Goal: Browse casually: Explore the website without a specific task or goal

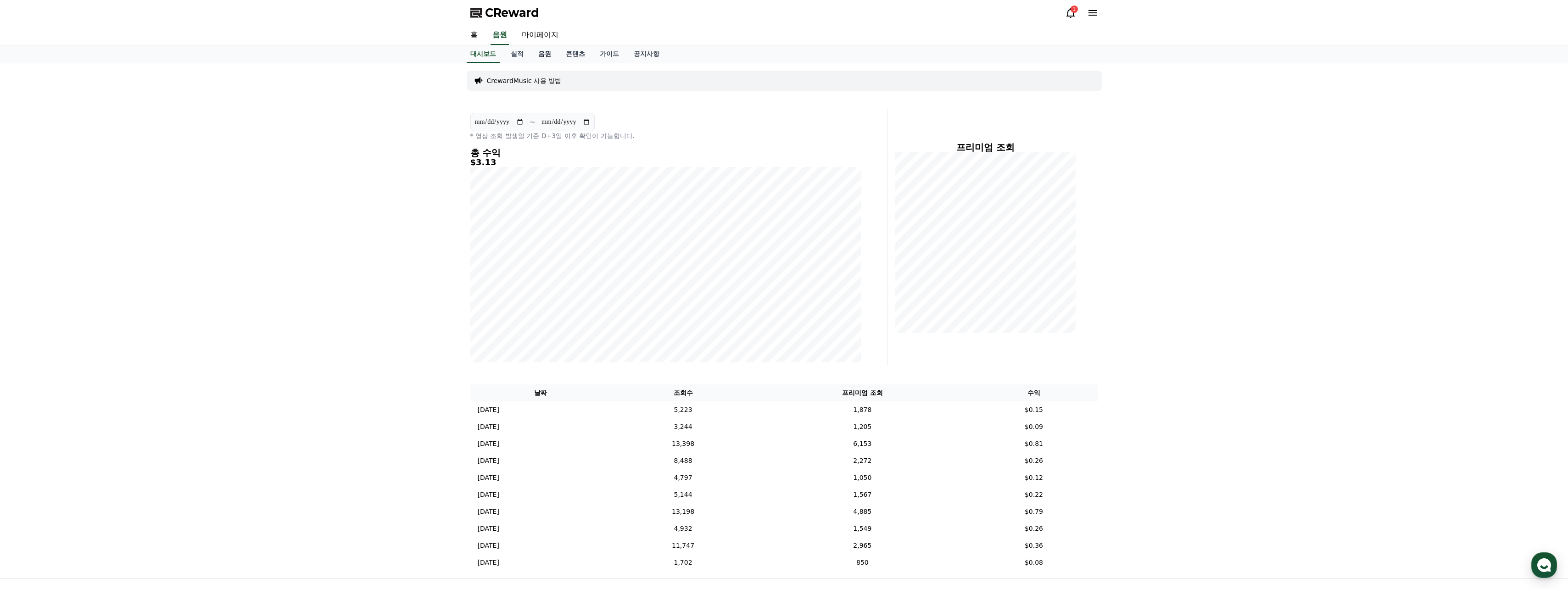
click at [540, 53] on link "음원" at bounding box center [544, 54] width 27 height 18
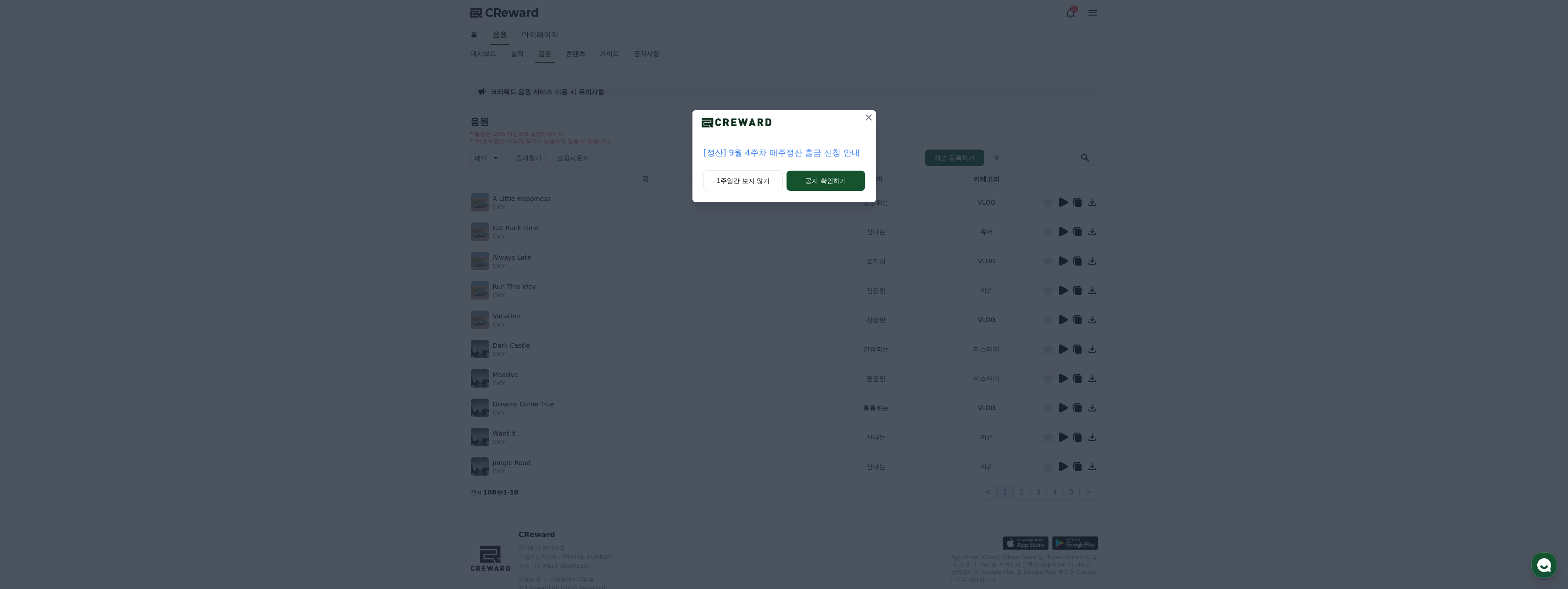
click at [870, 115] on icon at bounding box center [869, 117] width 11 height 11
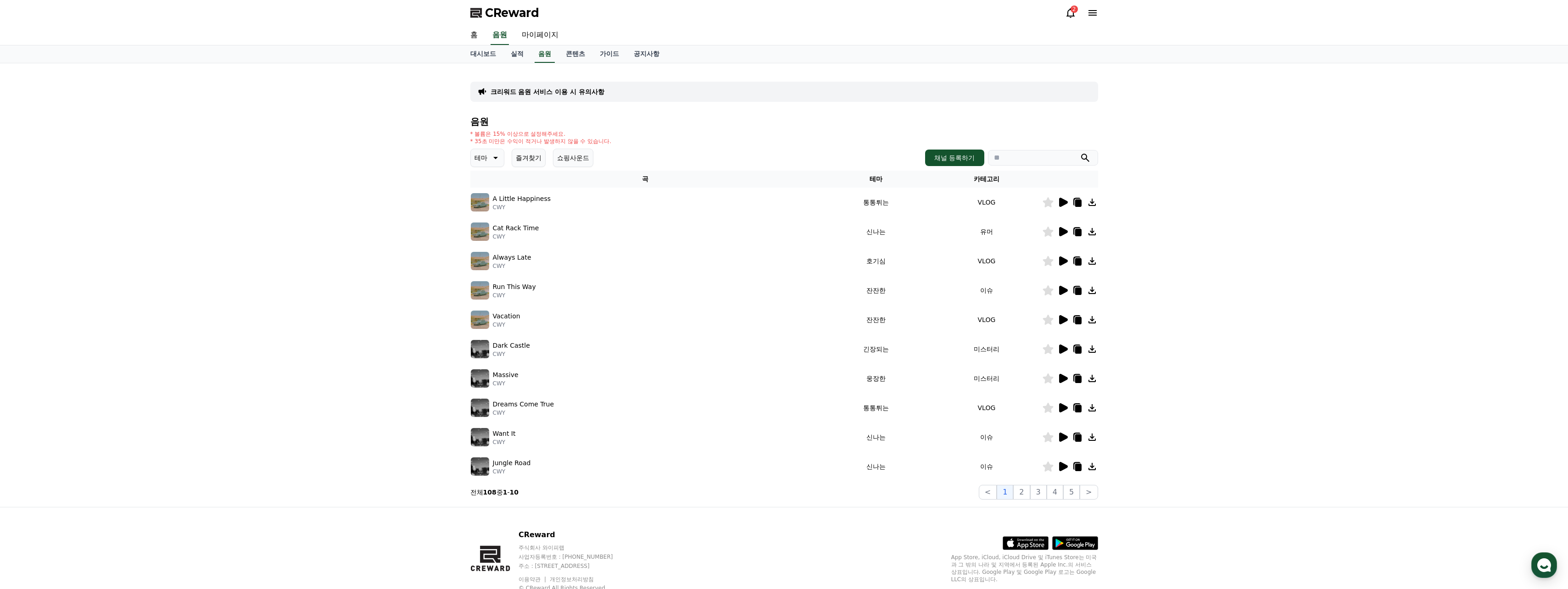
drag, startPoint x: 807, startPoint y: 119, endPoint x: 797, endPoint y: 120, distance: 10.0
drag, startPoint x: 794, startPoint y: 120, endPoint x: 786, endPoint y: 120, distance: 8.0
drag, startPoint x: 786, startPoint y: 120, endPoint x: 772, endPoint y: 120, distance: 14.0
click at [769, 120] on h4 "음원" at bounding box center [784, 121] width 628 height 10
click at [489, 51] on link "대시보드" at bounding box center [483, 54] width 40 height 18
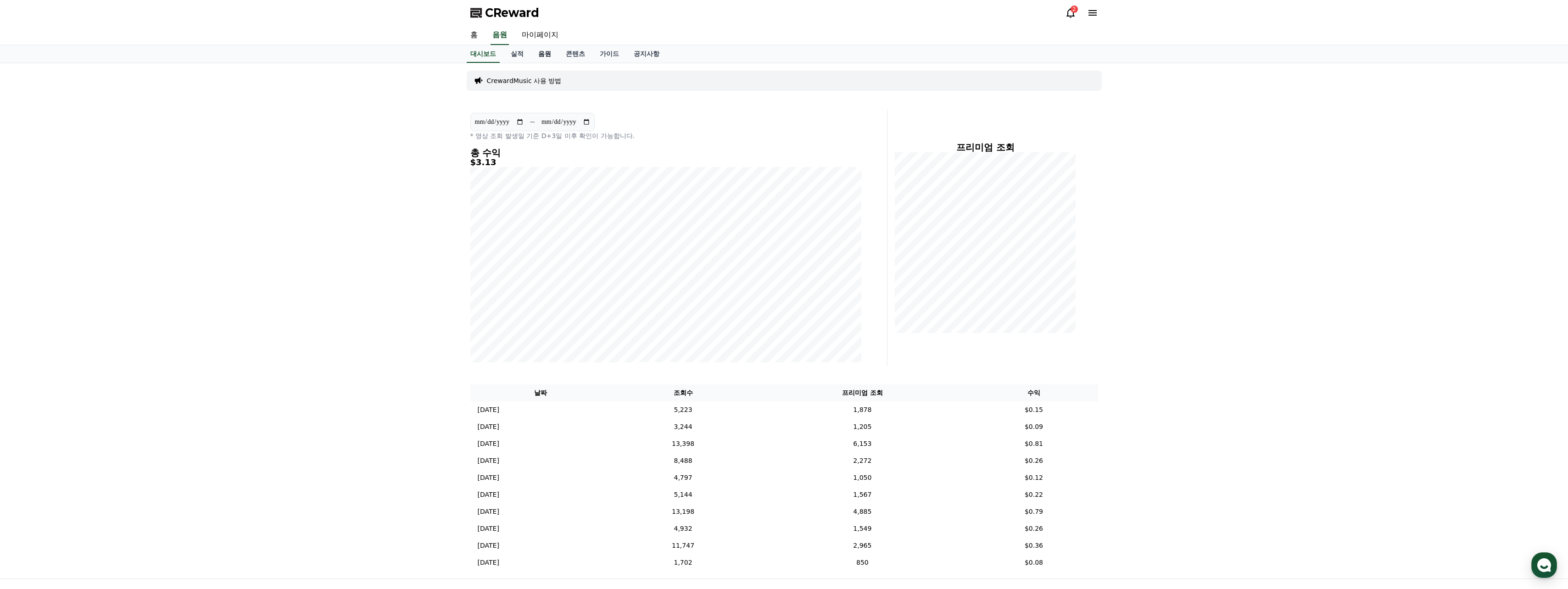
click at [547, 53] on link "음원" at bounding box center [544, 54] width 27 height 18
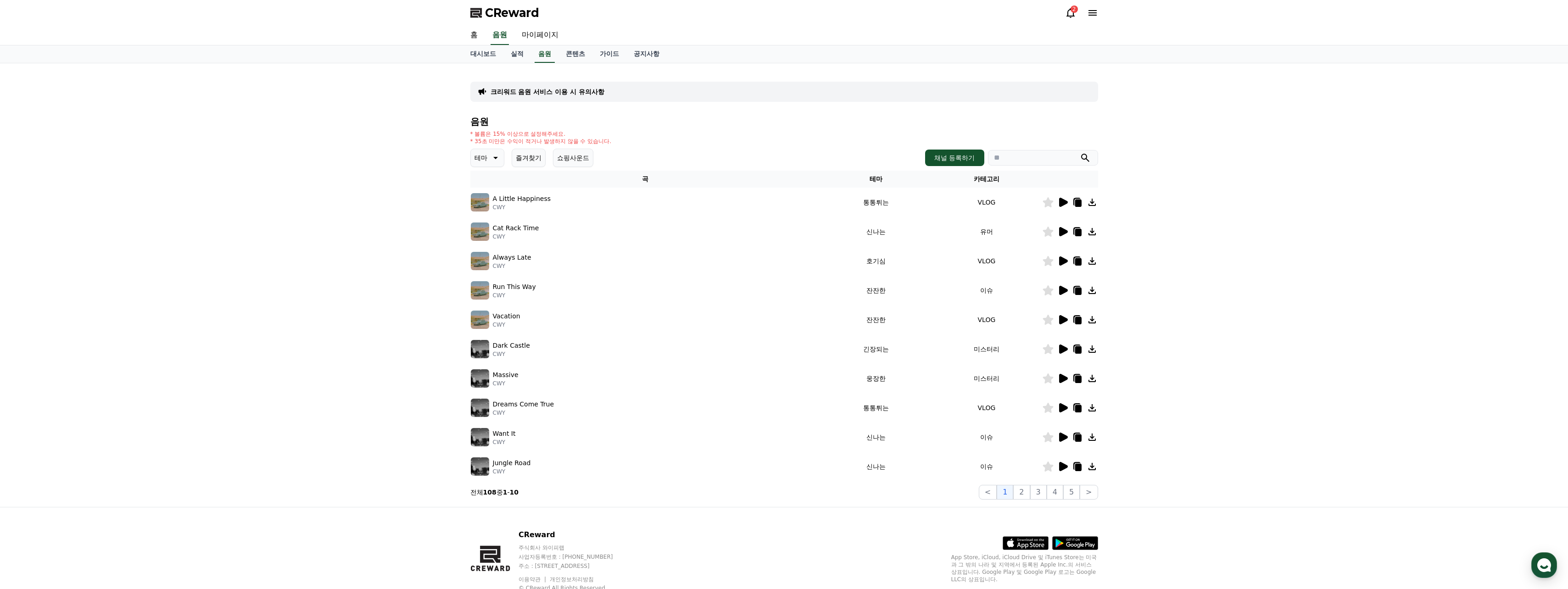
drag, startPoint x: 715, startPoint y: 96, endPoint x: 700, endPoint y: 94, distance: 15.1
drag, startPoint x: 696, startPoint y: 95, endPoint x: 676, endPoint y: 98, distance: 20.2
click at [676, 98] on div "크리워드 음원 서비스 이용 시 유의사항" at bounding box center [784, 91] width 628 height 20
click at [495, 153] on icon at bounding box center [495, 158] width 11 height 11
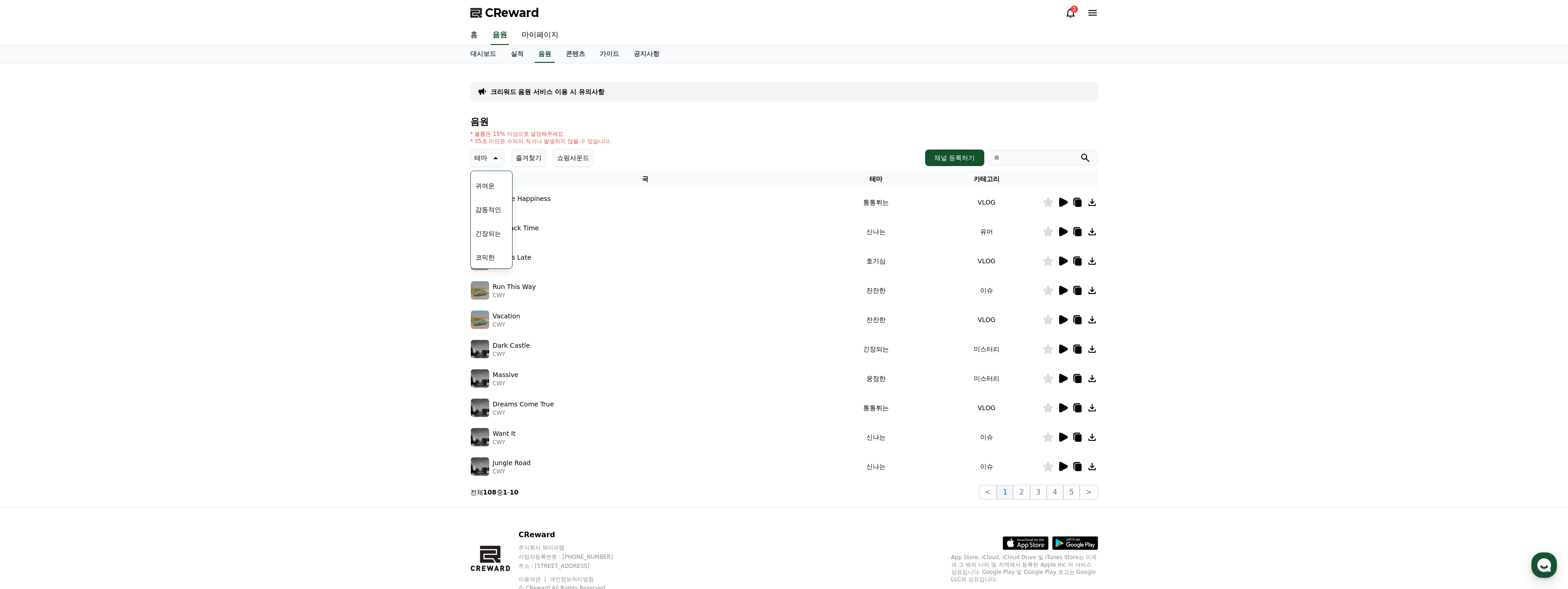
click at [491, 230] on button "긴장되는" at bounding box center [488, 233] width 33 height 20
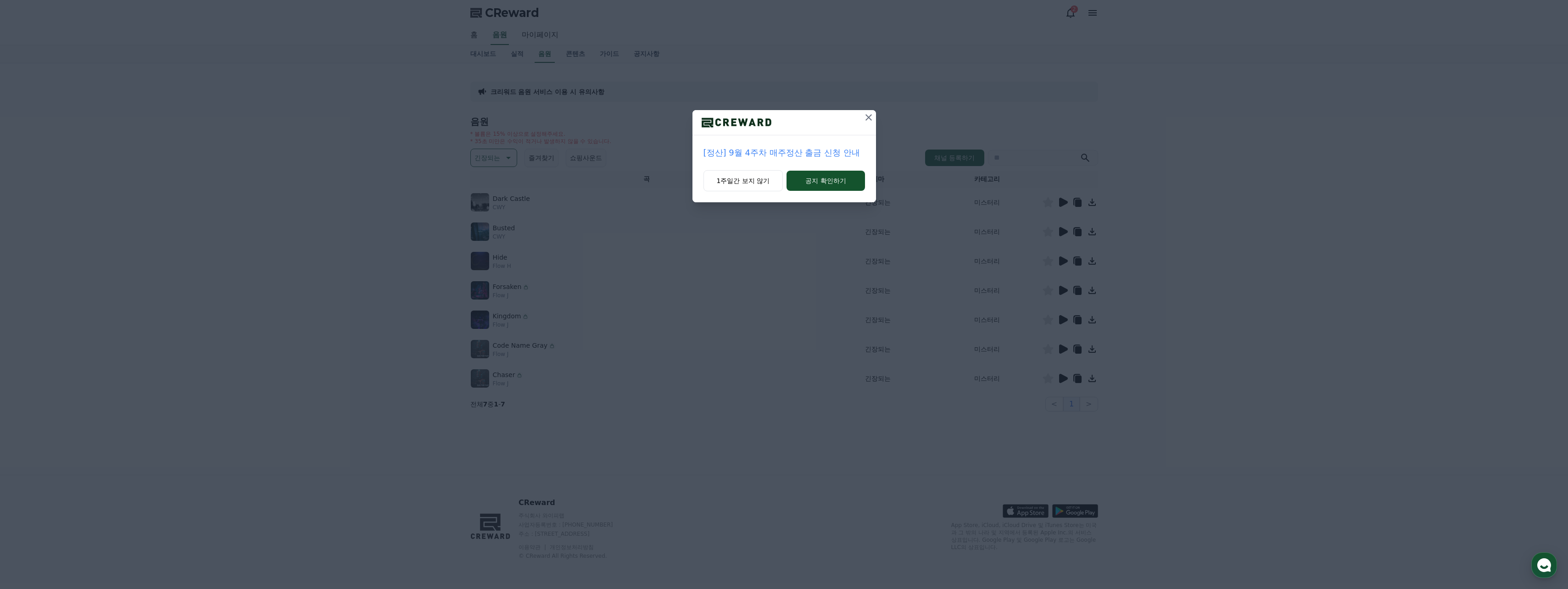
click at [863, 114] on button at bounding box center [869, 117] width 15 height 15
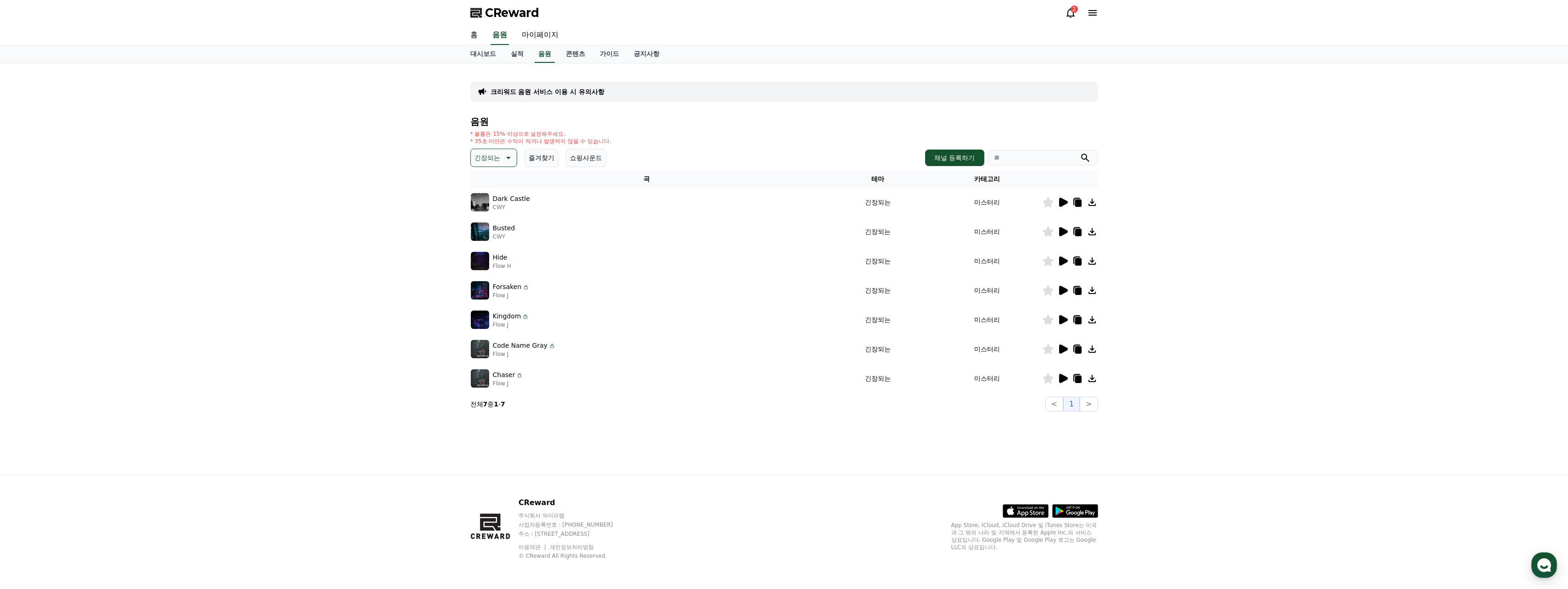
click at [1066, 200] on icon at bounding box center [1063, 202] width 9 height 9
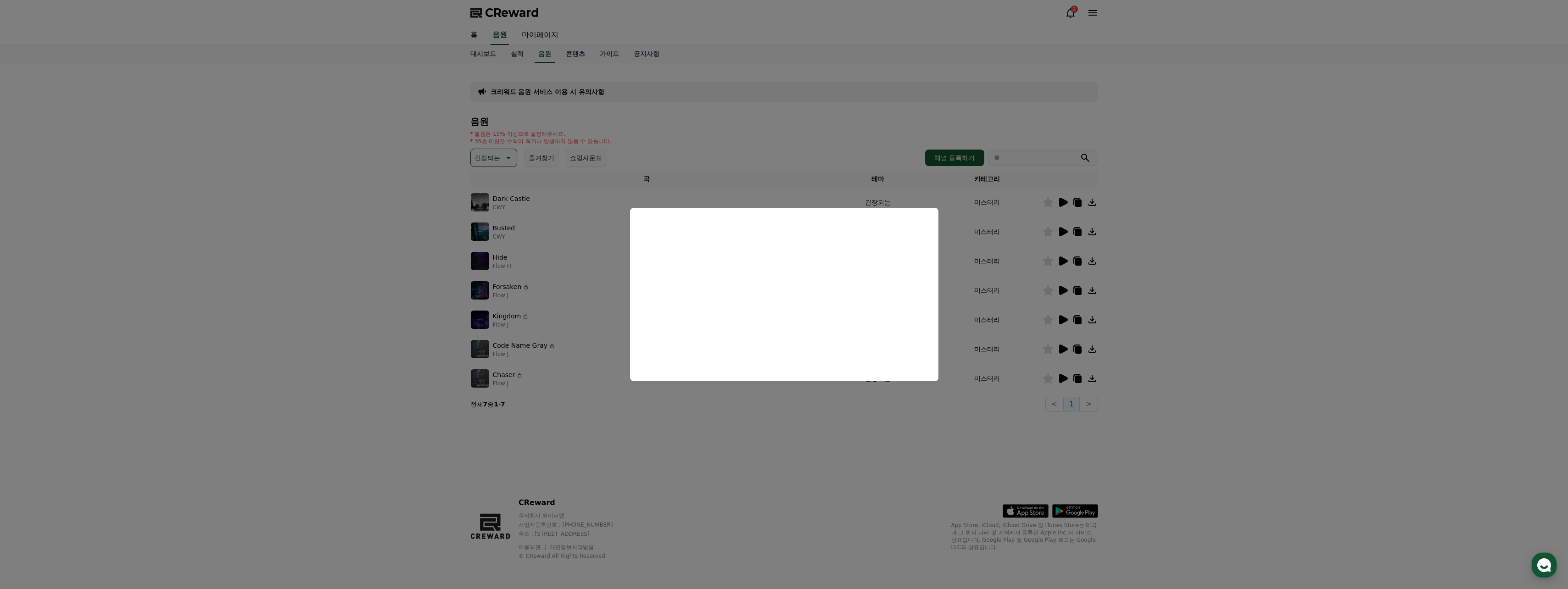
click at [761, 121] on button "close modal" at bounding box center [784, 294] width 1568 height 589
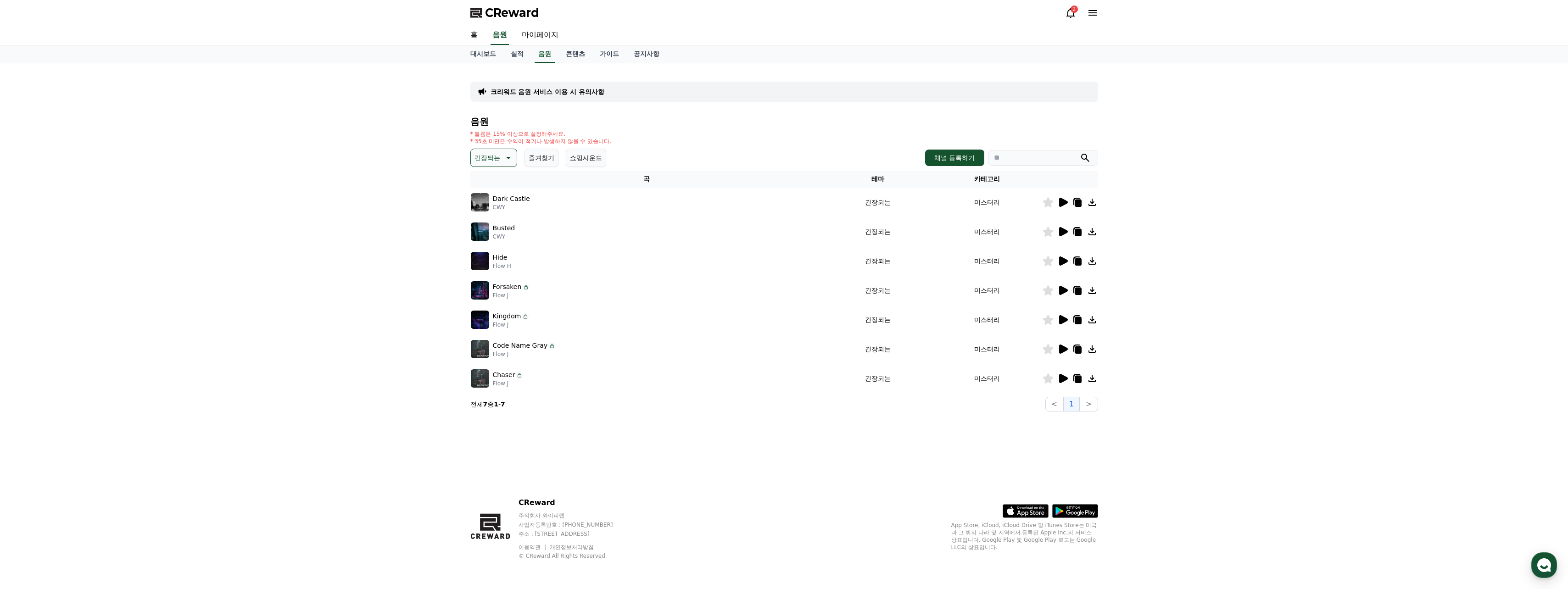
click at [1057, 227] on icon at bounding box center [1063, 232] width 11 height 11
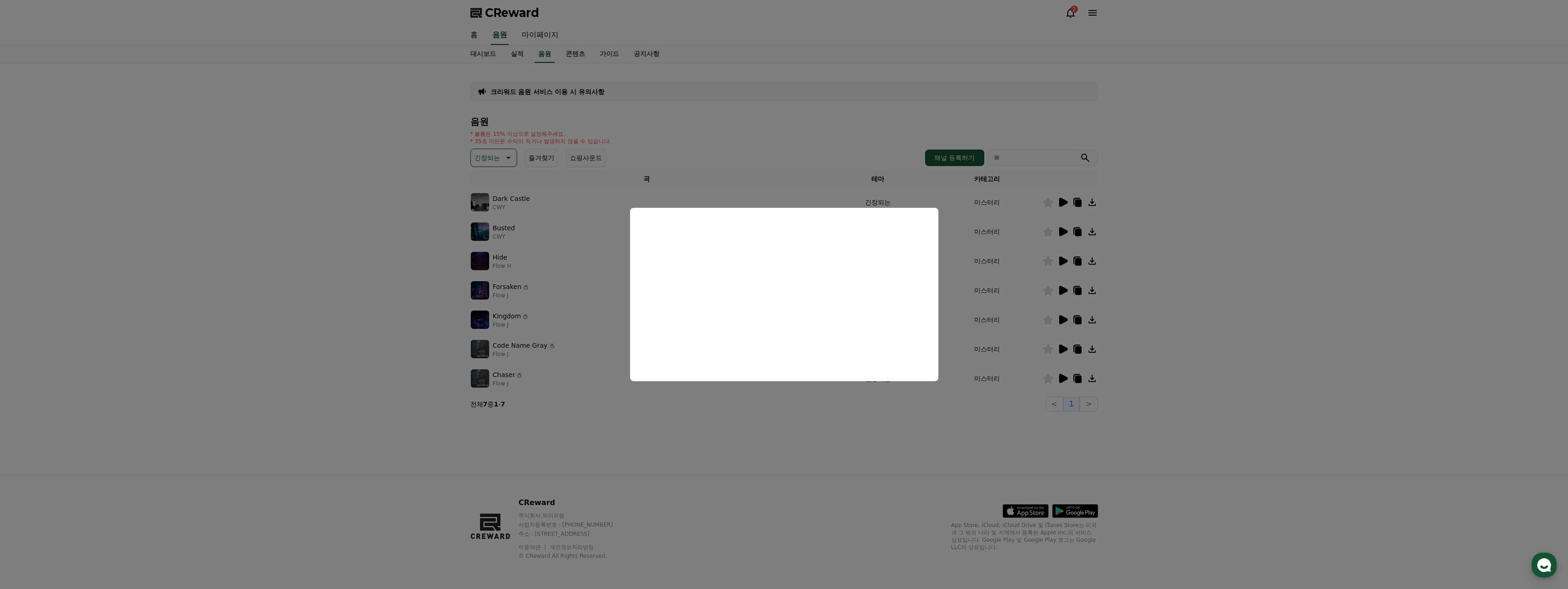
click at [345, 276] on button "close modal" at bounding box center [784, 294] width 1568 height 589
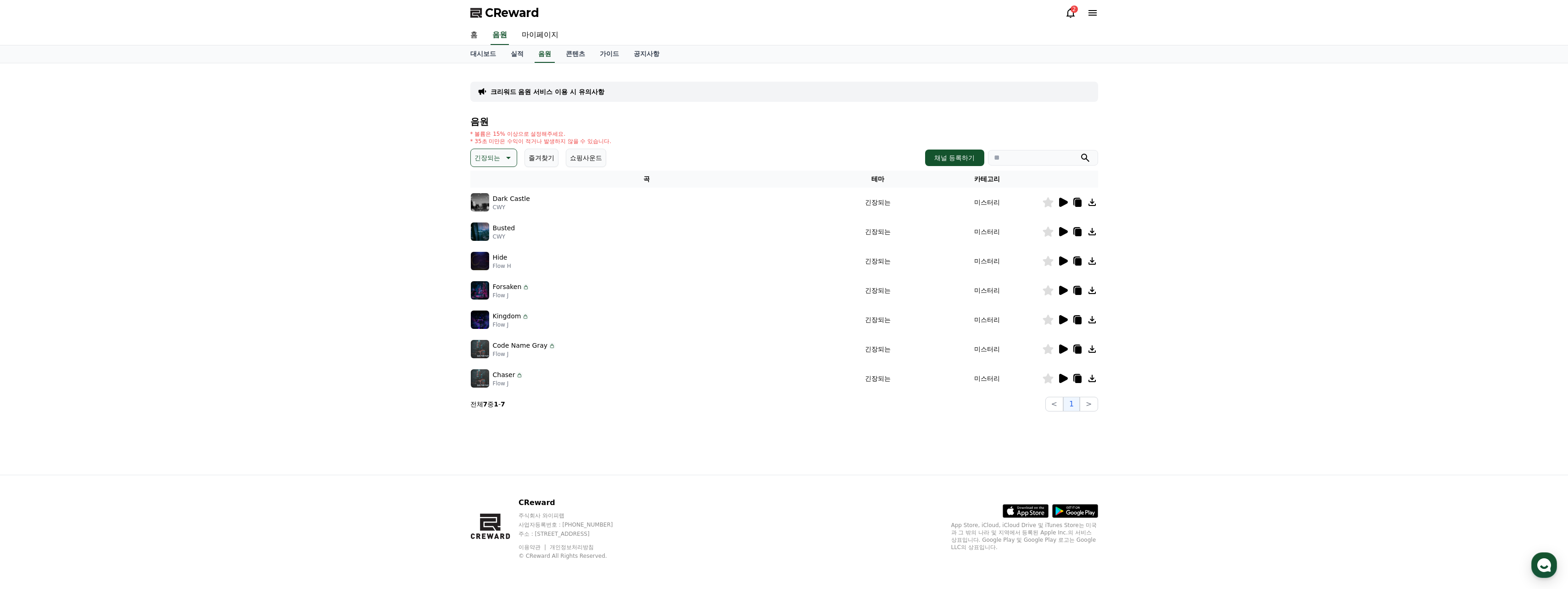
click at [1075, 229] on icon at bounding box center [1077, 232] width 11 height 11
